Goal: Task Accomplishment & Management: Use online tool/utility

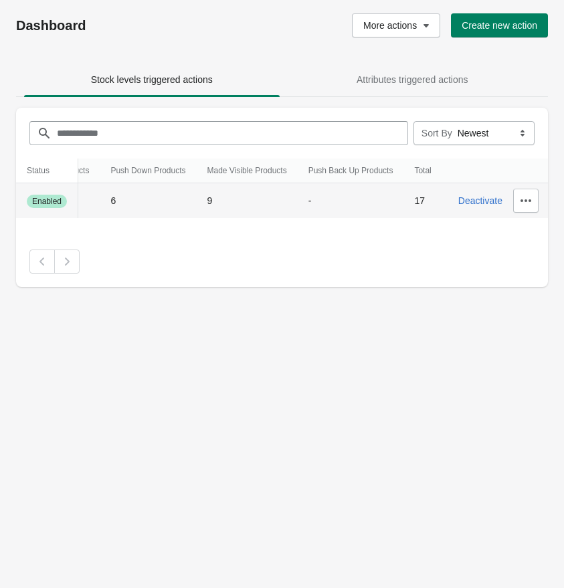
scroll to position [0, 121]
click at [527, 201] on icon "button" at bounding box center [524, 200] width 11 height 3
click at [510, 309] on button "Delete" at bounding box center [515, 317] width 71 height 27
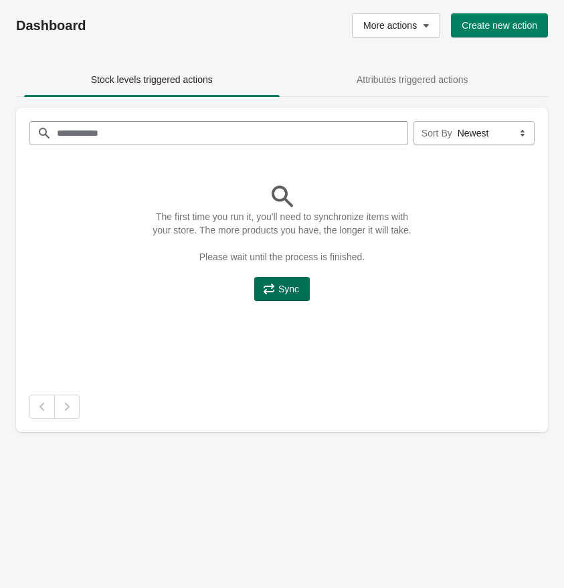
click at [289, 294] on span "Sync" at bounding box center [288, 289] width 21 height 11
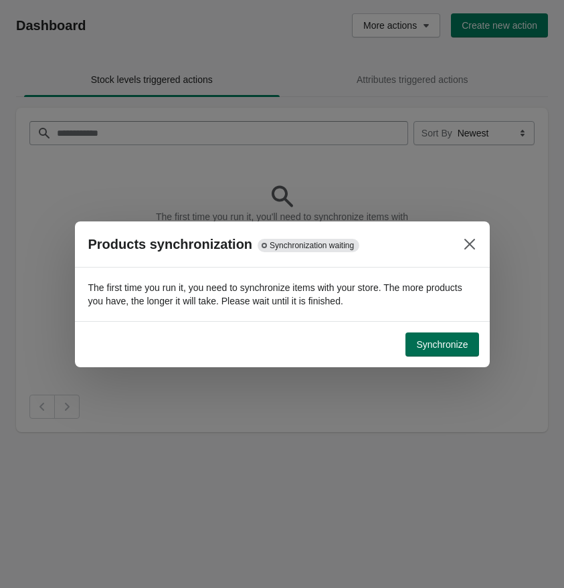
click at [435, 346] on span "Synchronize" at bounding box center [441, 344] width 51 height 11
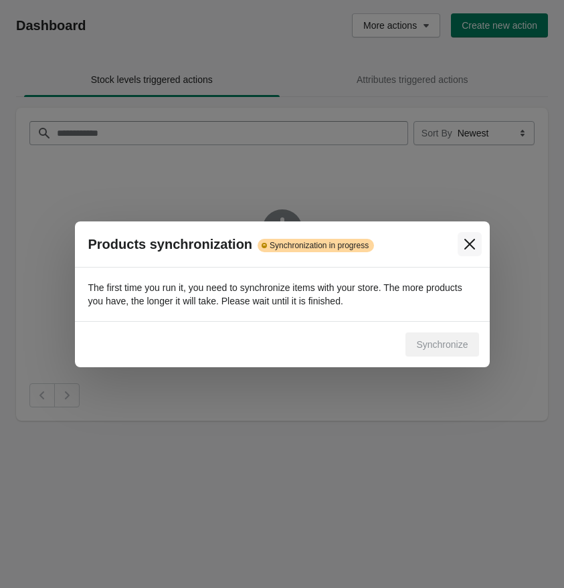
click at [463, 243] on icon "Close" at bounding box center [469, 243] width 13 height 13
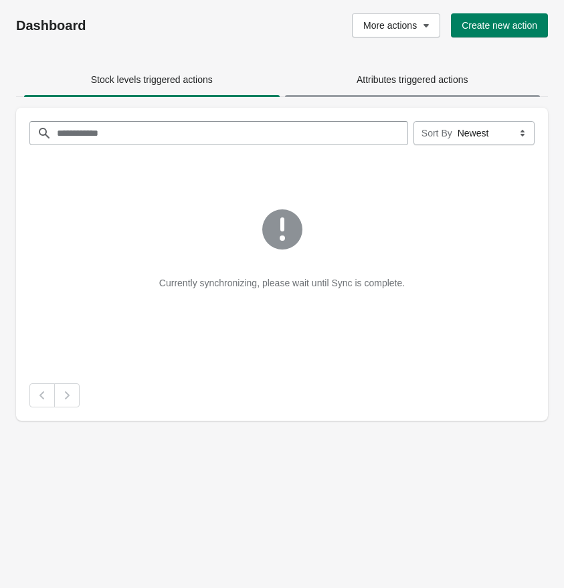
click at [389, 68] on span "Attributes triggered actions" at bounding box center [412, 80] width 255 height 24
click at [187, 75] on span "Stock levels triggered actions" at bounding box center [152, 79] width 122 height 11
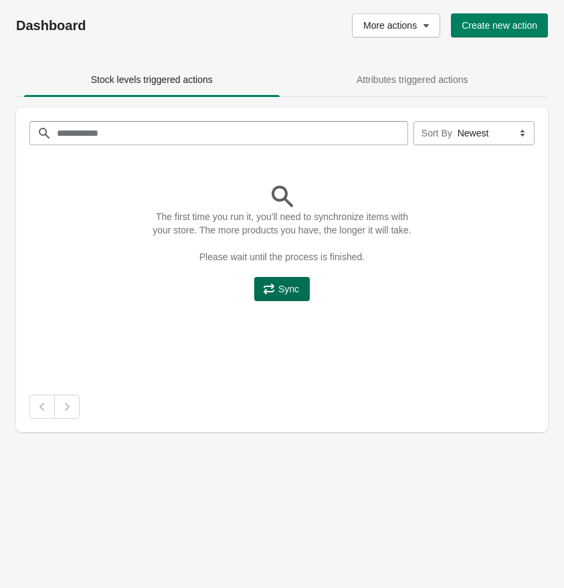
click at [286, 294] on button "Sync" at bounding box center [282, 289] width 56 height 24
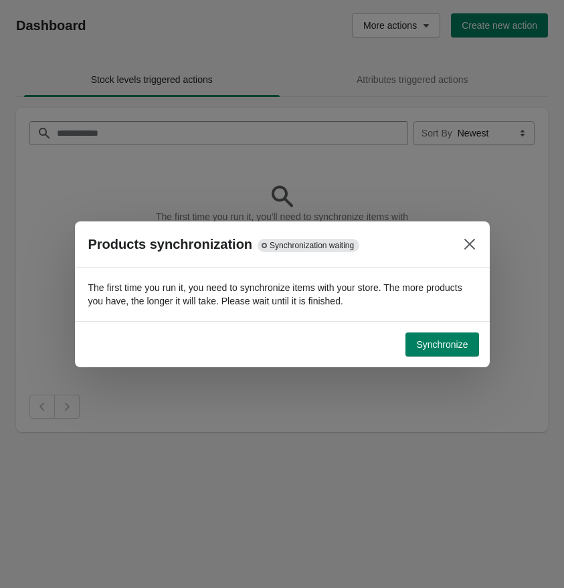
click at [433, 350] on button "Synchronize" at bounding box center [441, 344] width 73 height 24
